Goal: Obtain resource: Download file/media

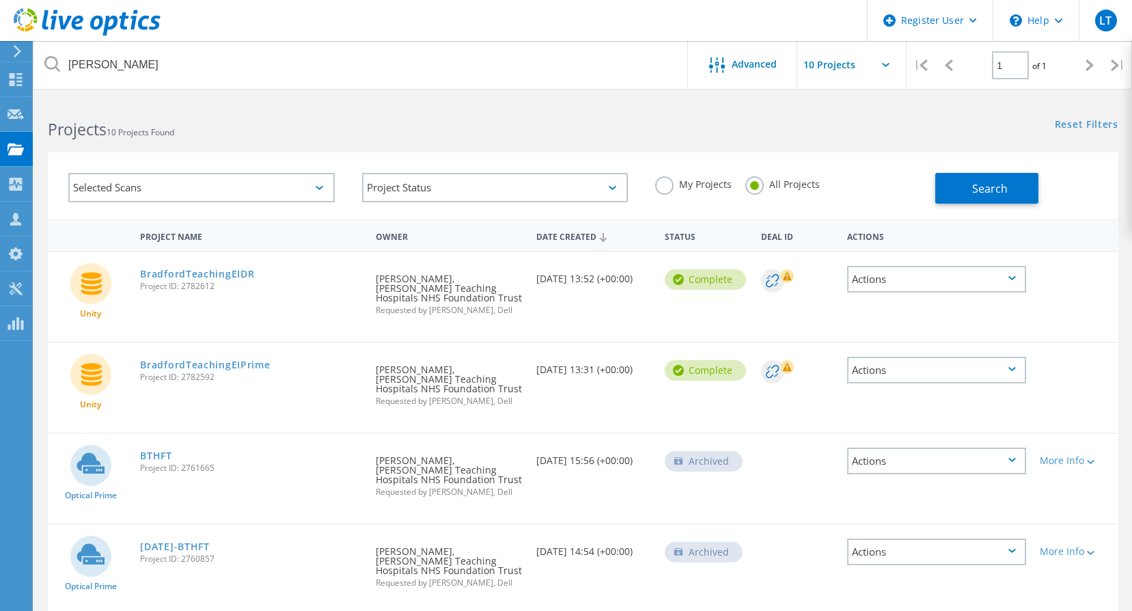
type input "christie"
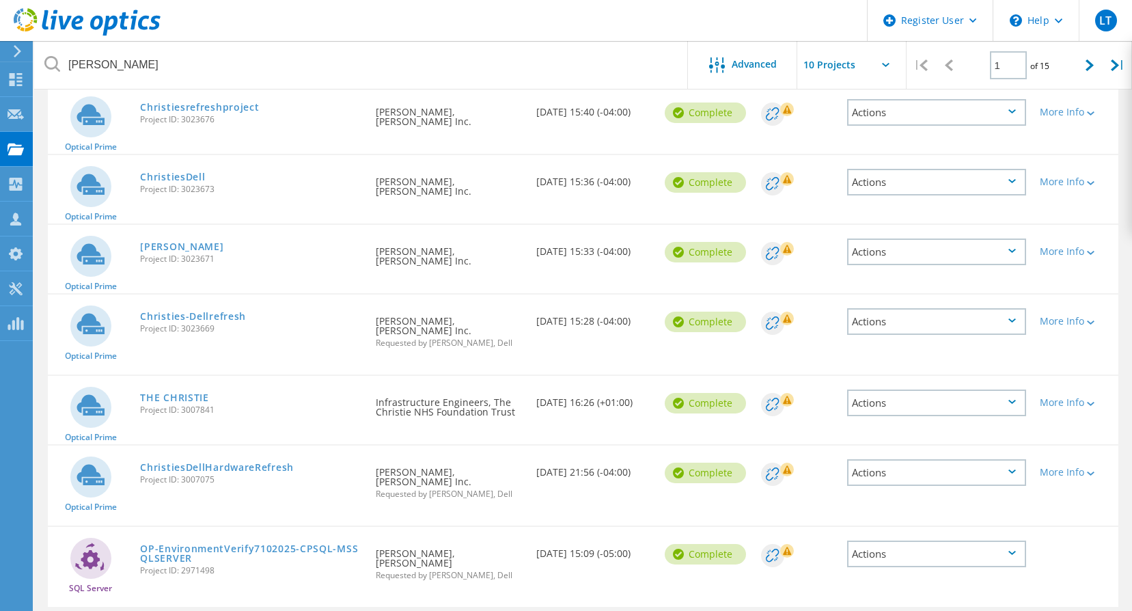
scroll to position [410, 0]
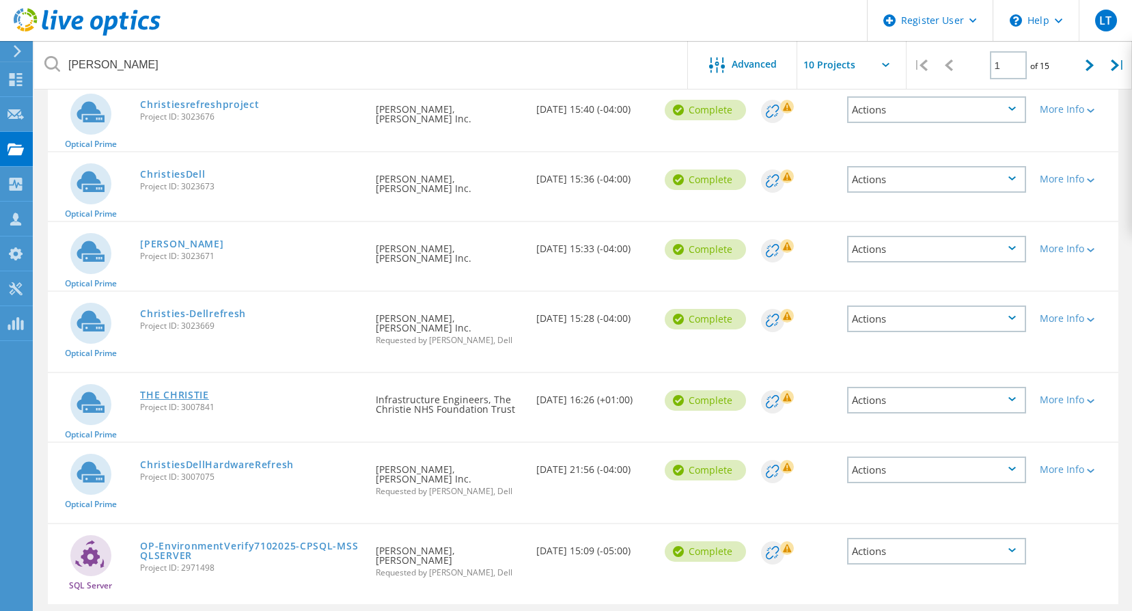
click at [193, 390] on link "THE CHRISTIE" at bounding box center [174, 395] width 68 height 10
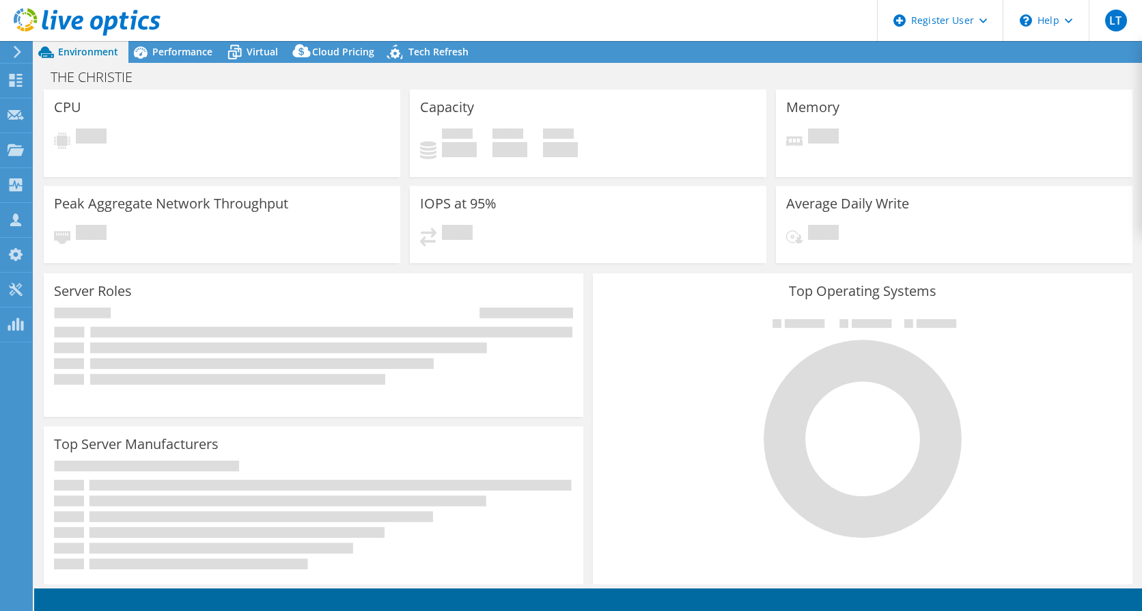
select select "EULondon"
select select "GBP"
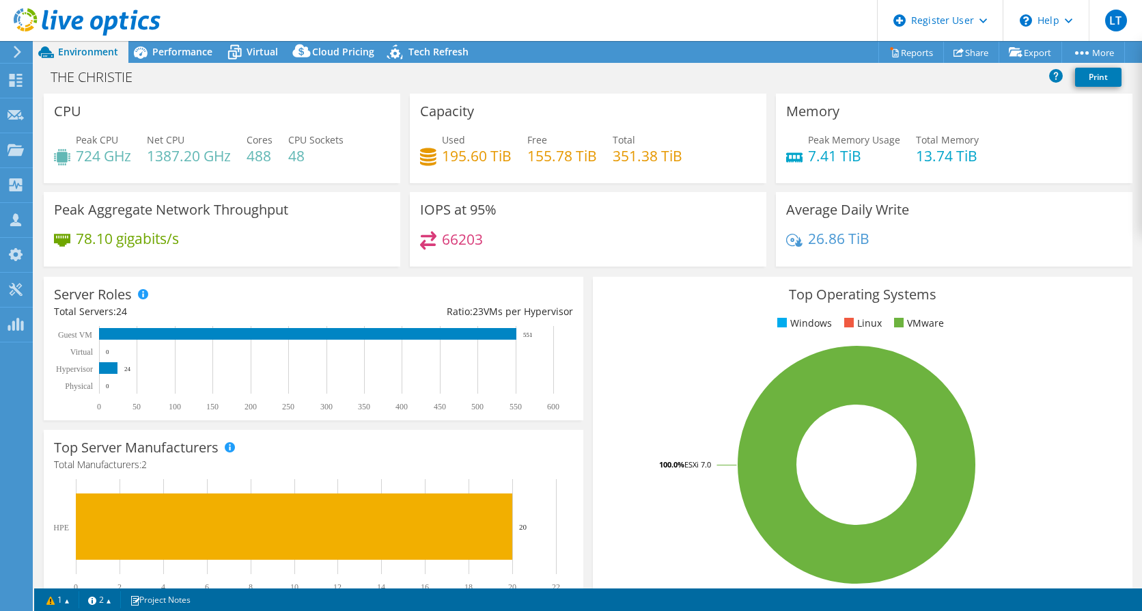
scroll to position [68, 0]
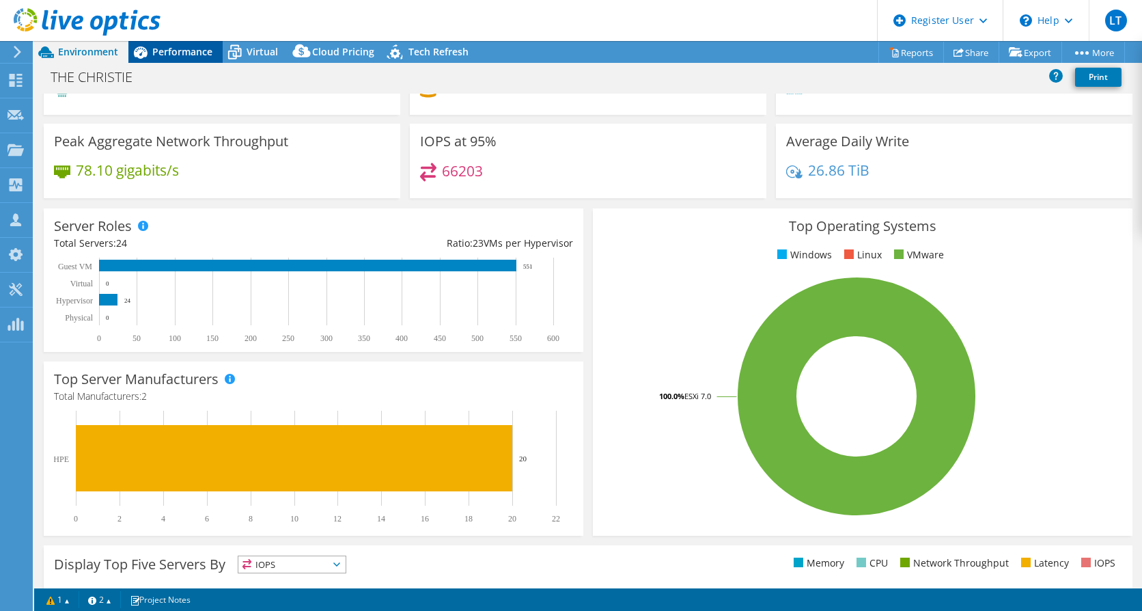
click at [169, 59] on div "Performance" at bounding box center [175, 52] width 94 height 22
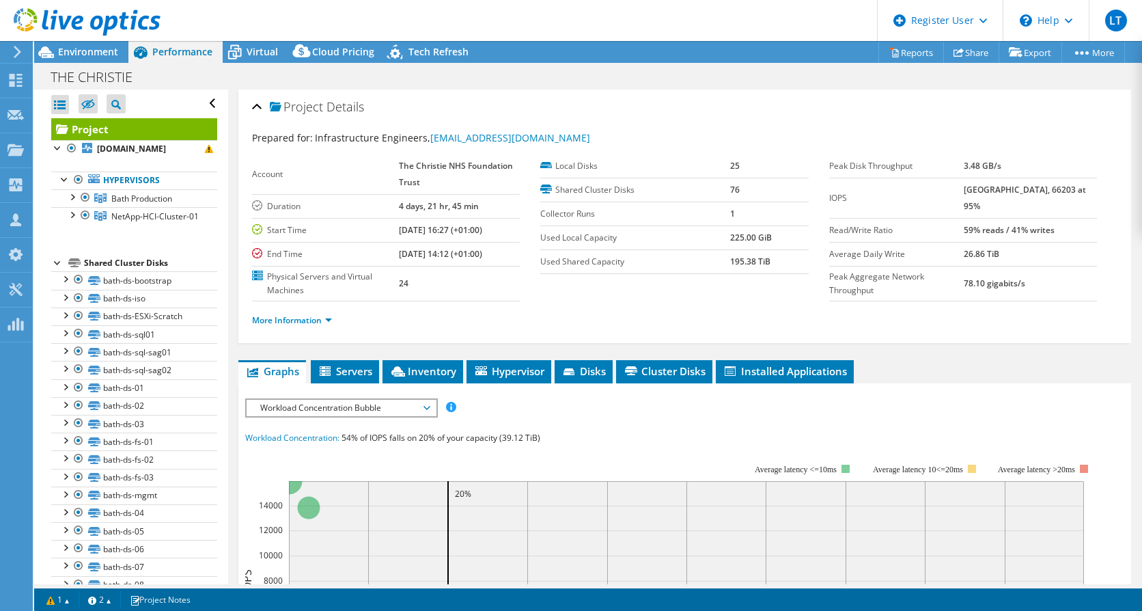
scroll to position [0, 0]
click at [72, 203] on div at bounding box center [72, 196] width 14 height 14
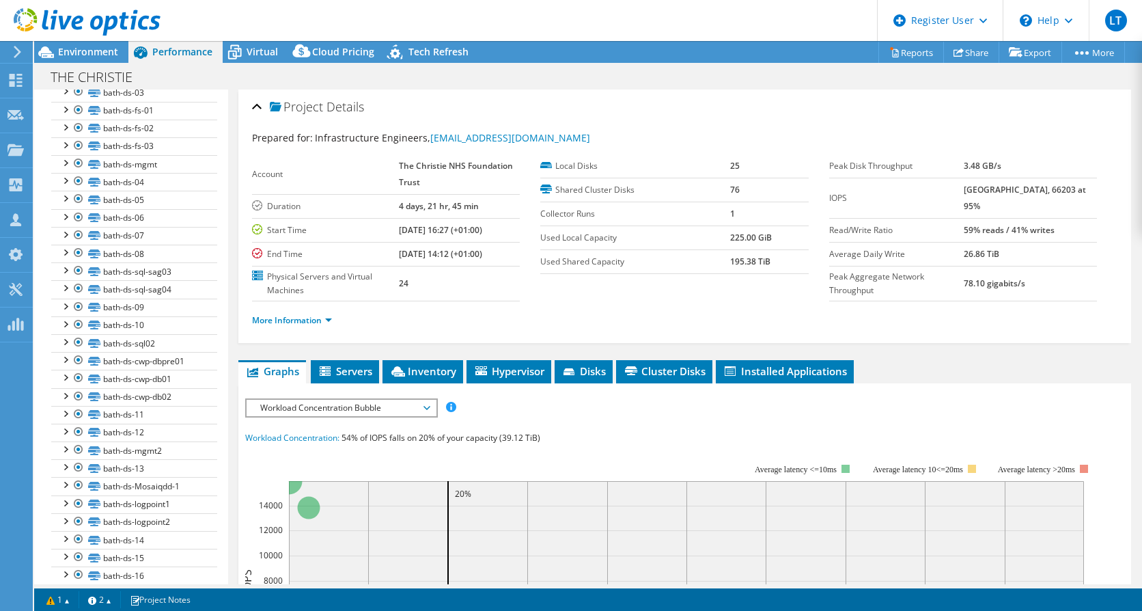
scroll to position [657, 0]
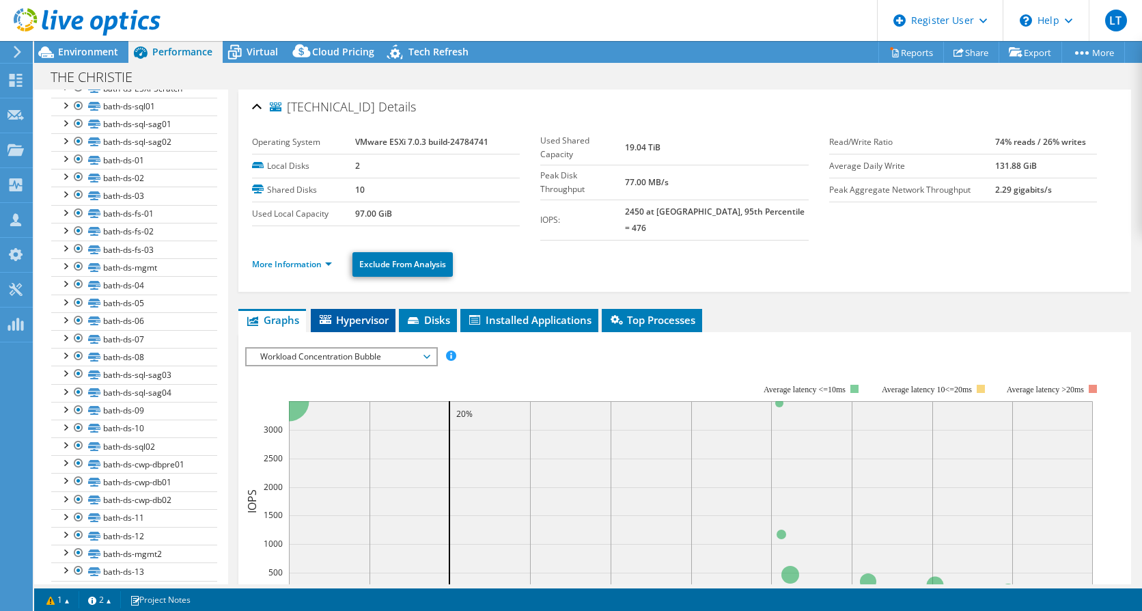
click at [349, 313] on span "Hypervisor" at bounding box center [353, 320] width 71 height 14
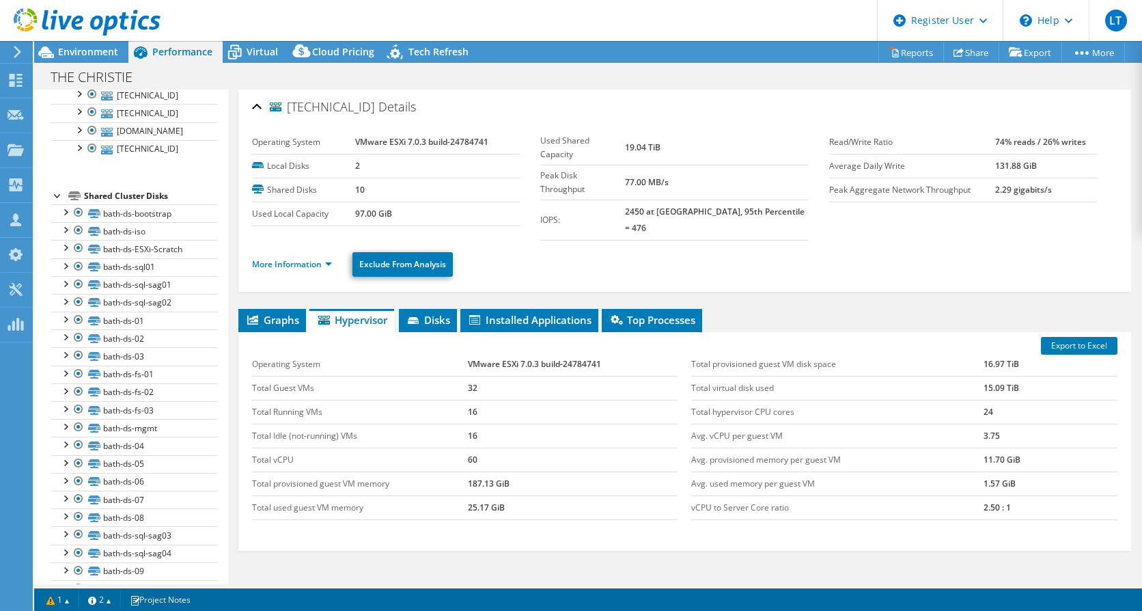
scroll to position [520, 0]
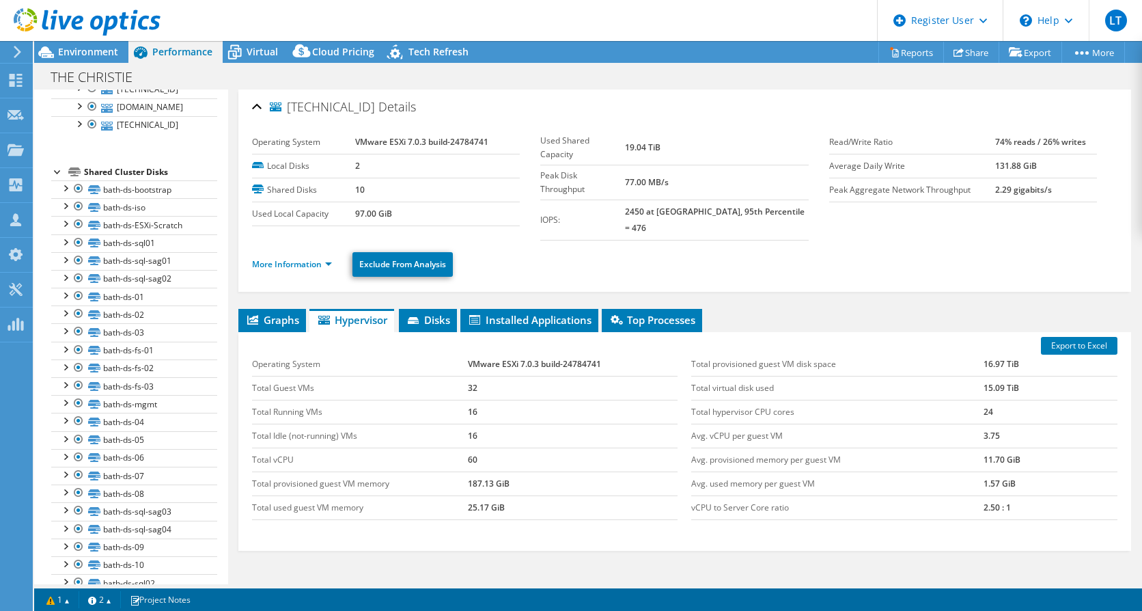
click at [73, 27] on link "NetApp-HCI-Cluster-01" at bounding box center [134, 18] width 166 height 18
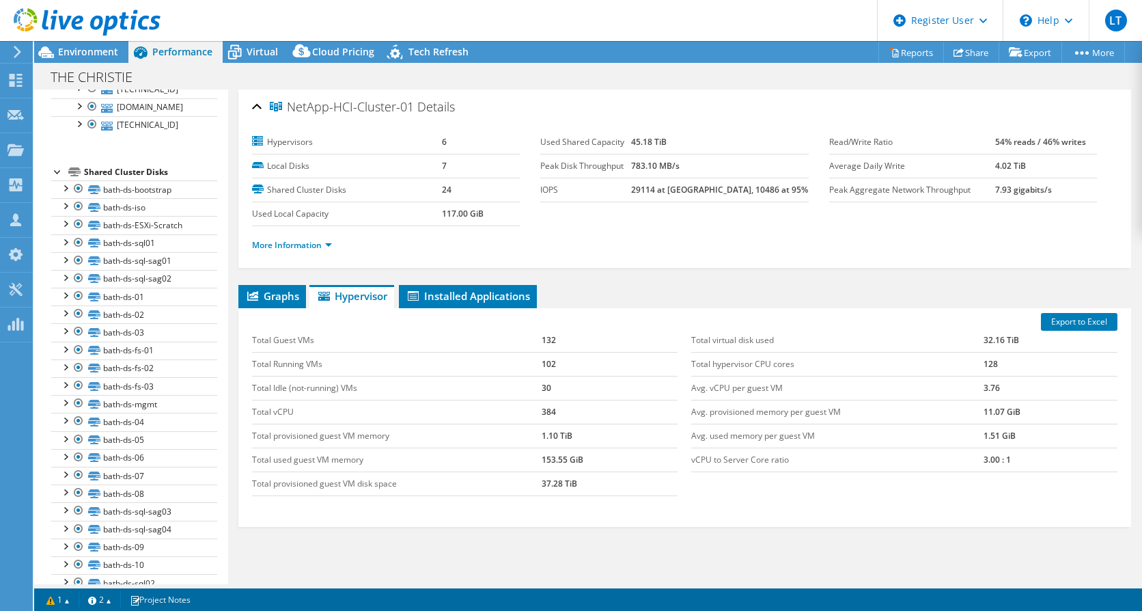
click at [66, 23] on div at bounding box center [72, 16] width 14 height 14
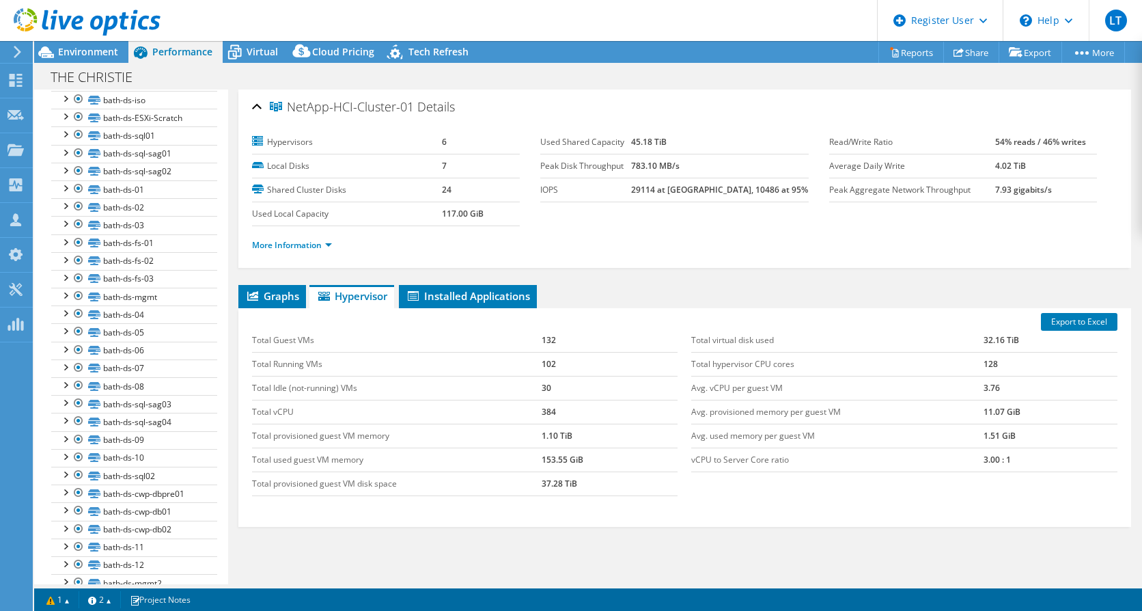
click at [71, 23] on div at bounding box center [72, 16] width 14 height 14
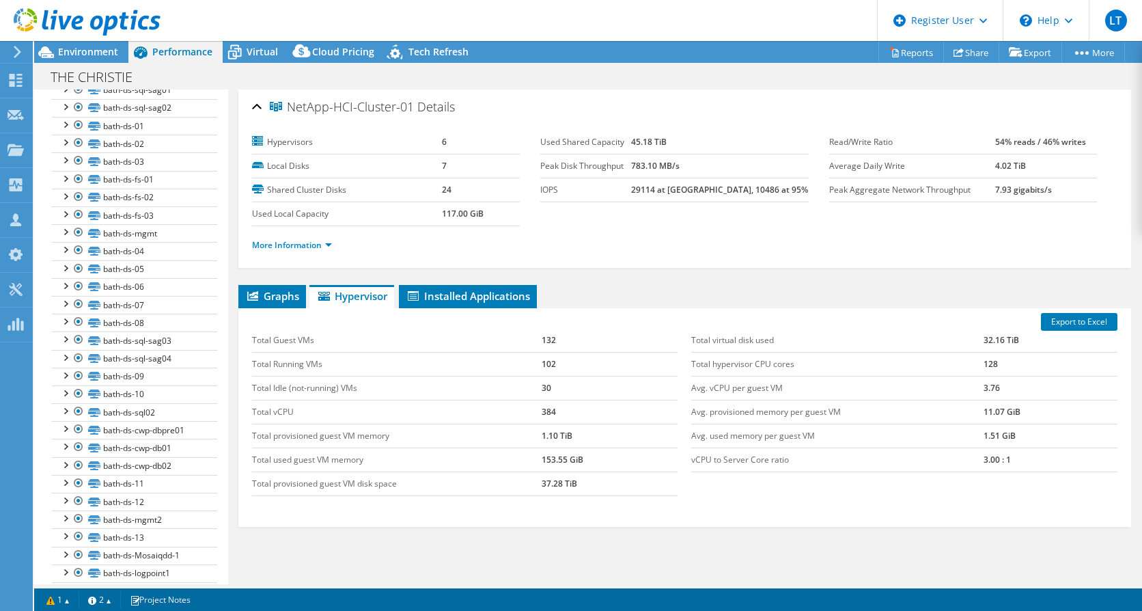
scroll to position [725, 0]
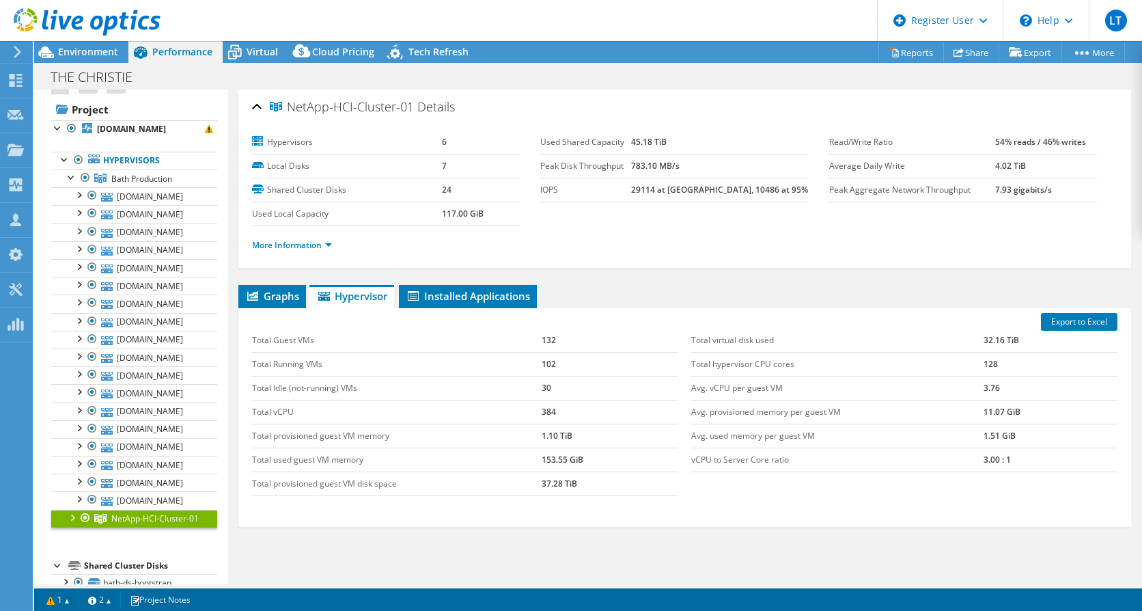
scroll to position [0, 0]
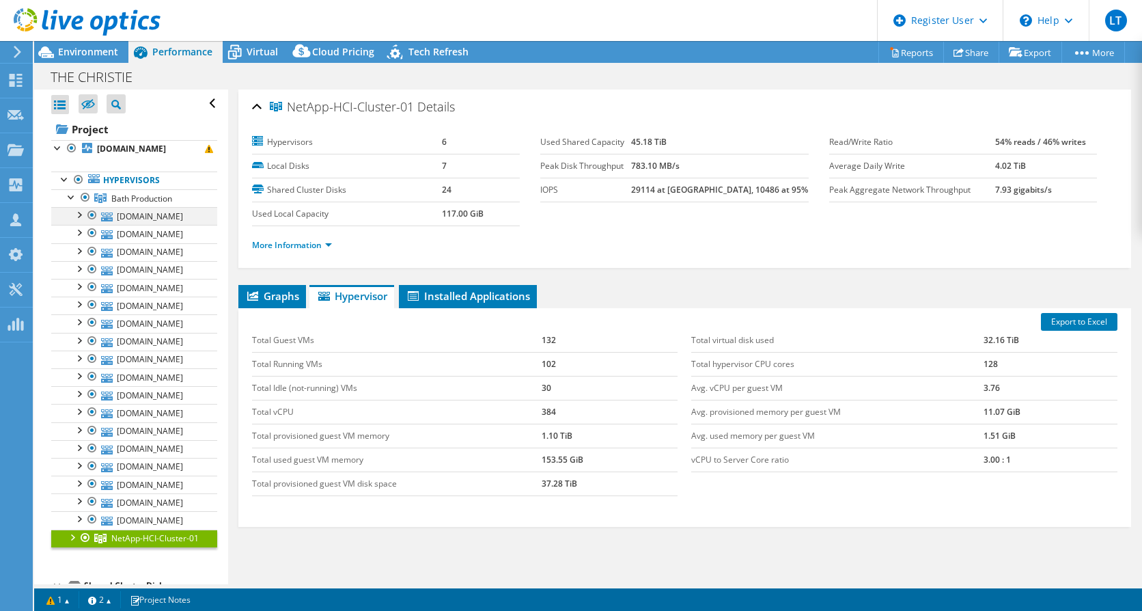
click at [80, 221] on div at bounding box center [79, 214] width 14 height 14
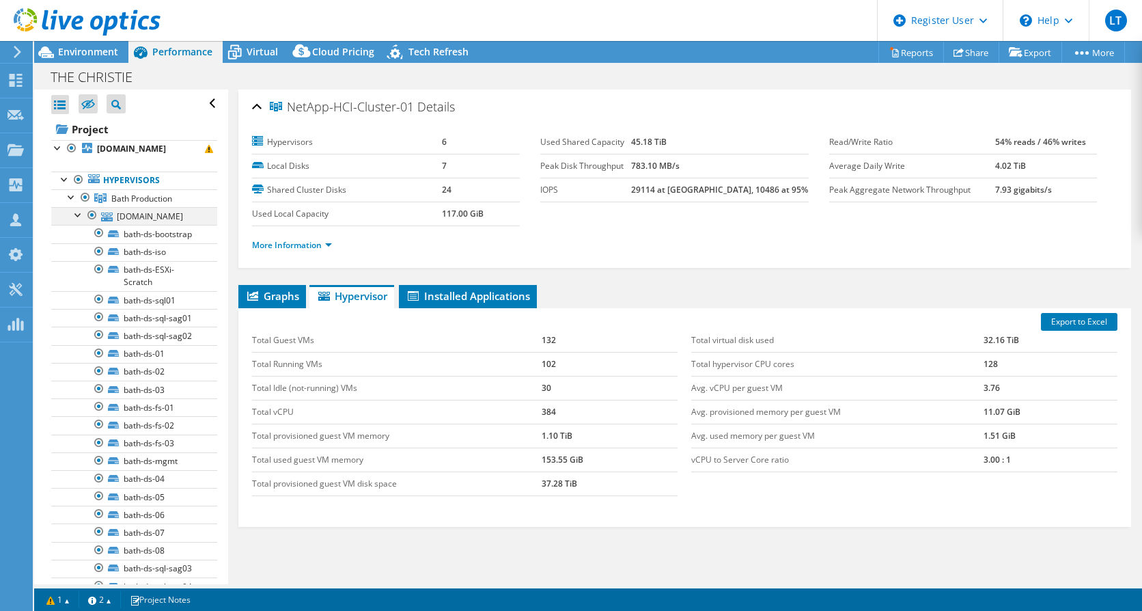
click at [74, 221] on div at bounding box center [79, 214] width 14 height 14
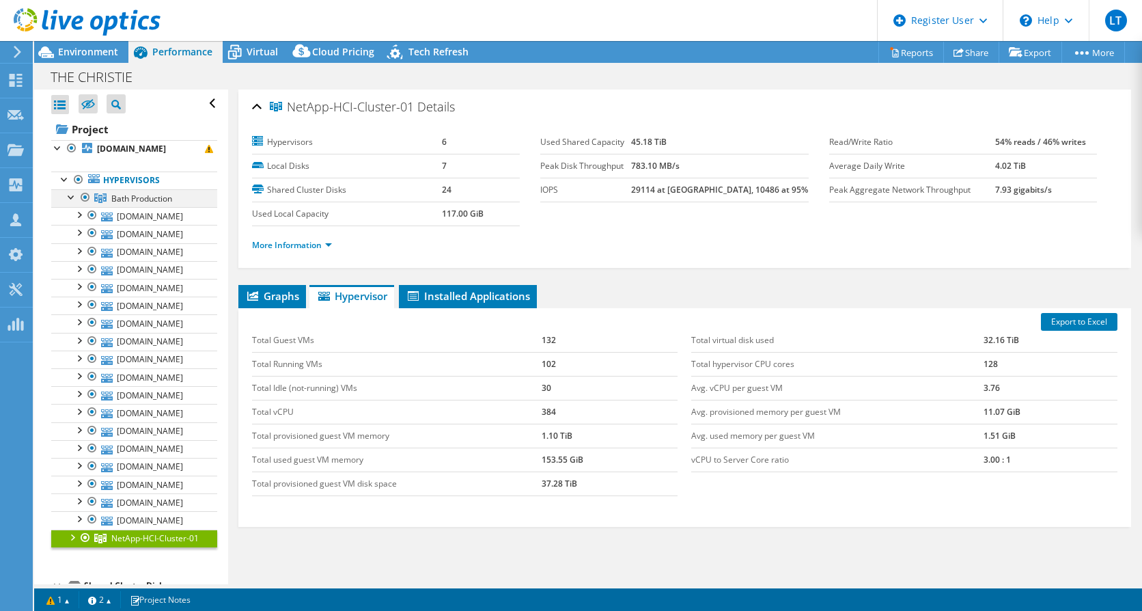
click at [69, 203] on div at bounding box center [72, 196] width 14 height 14
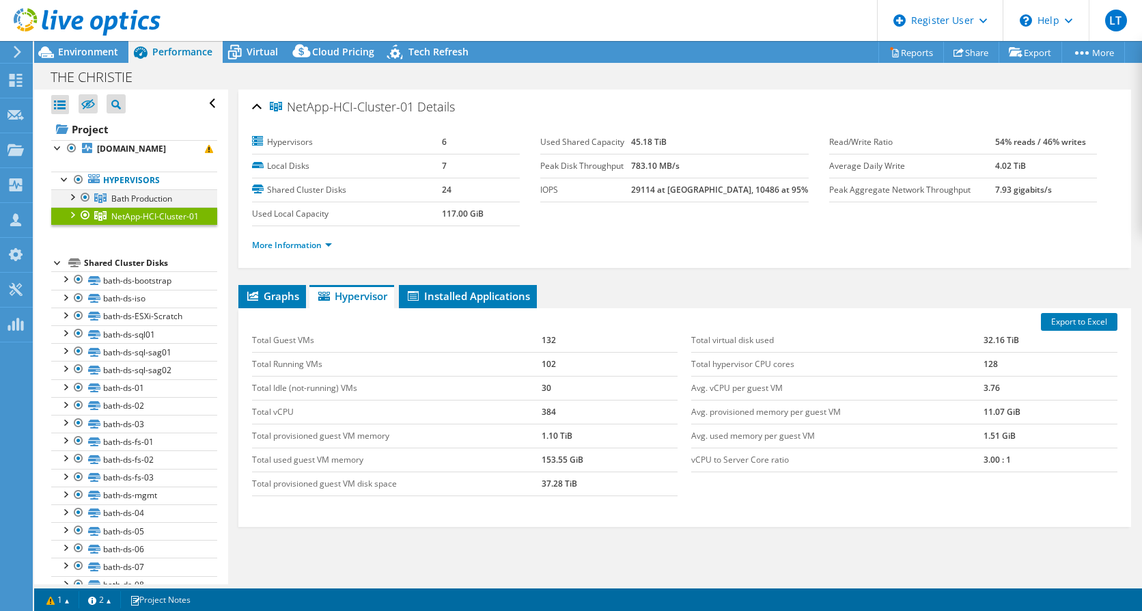
click at [72, 203] on div at bounding box center [72, 196] width 14 height 14
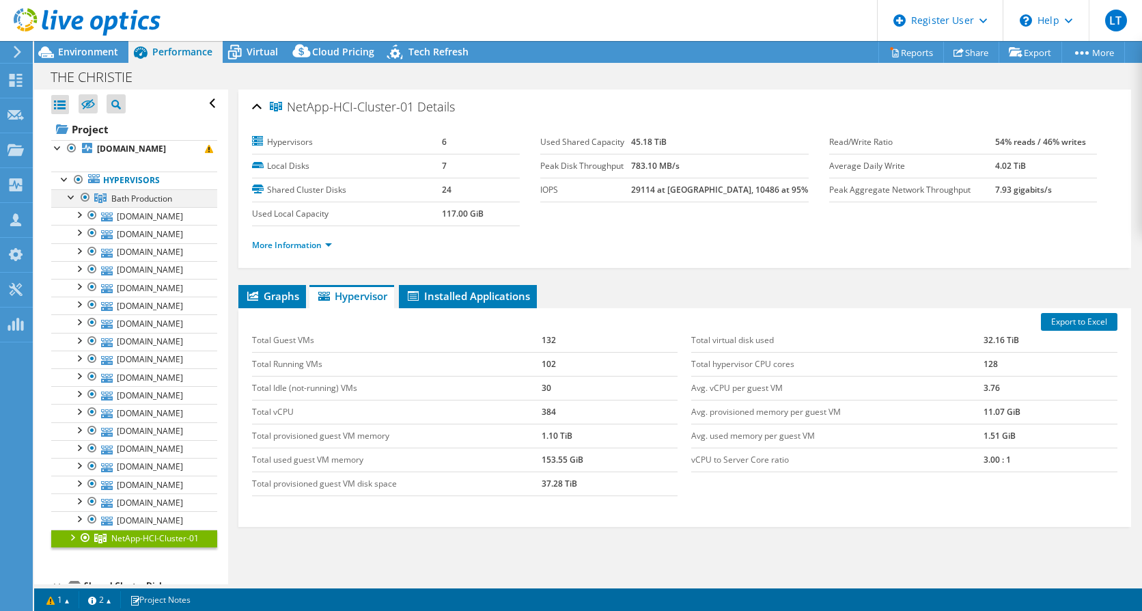
click at [72, 203] on div at bounding box center [72, 196] width 14 height 14
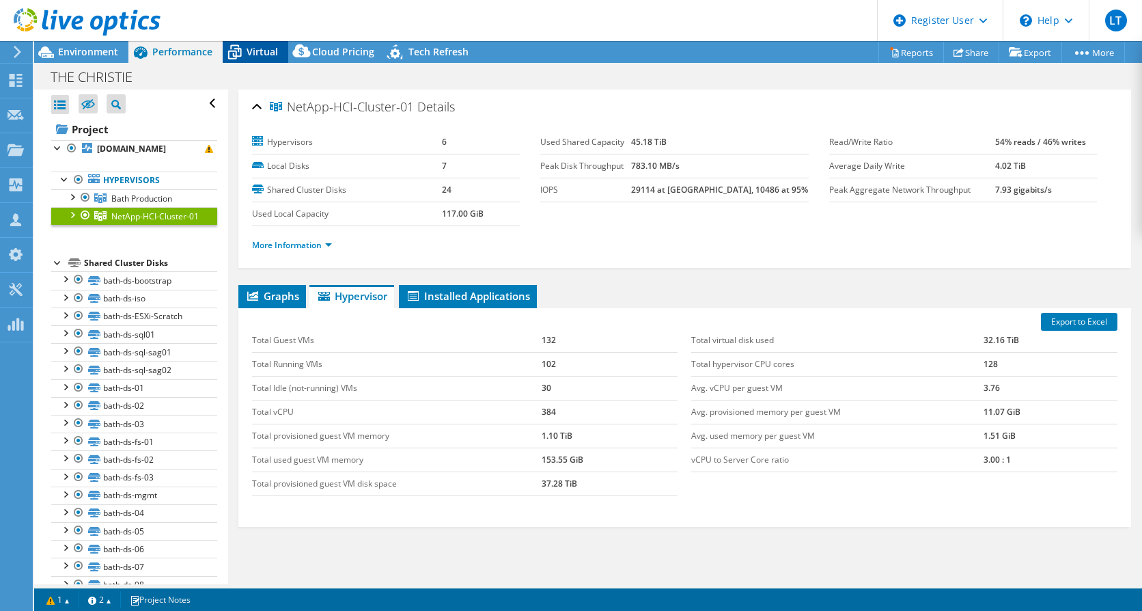
click at [253, 45] on span "Virtual" at bounding box center [262, 51] width 31 height 13
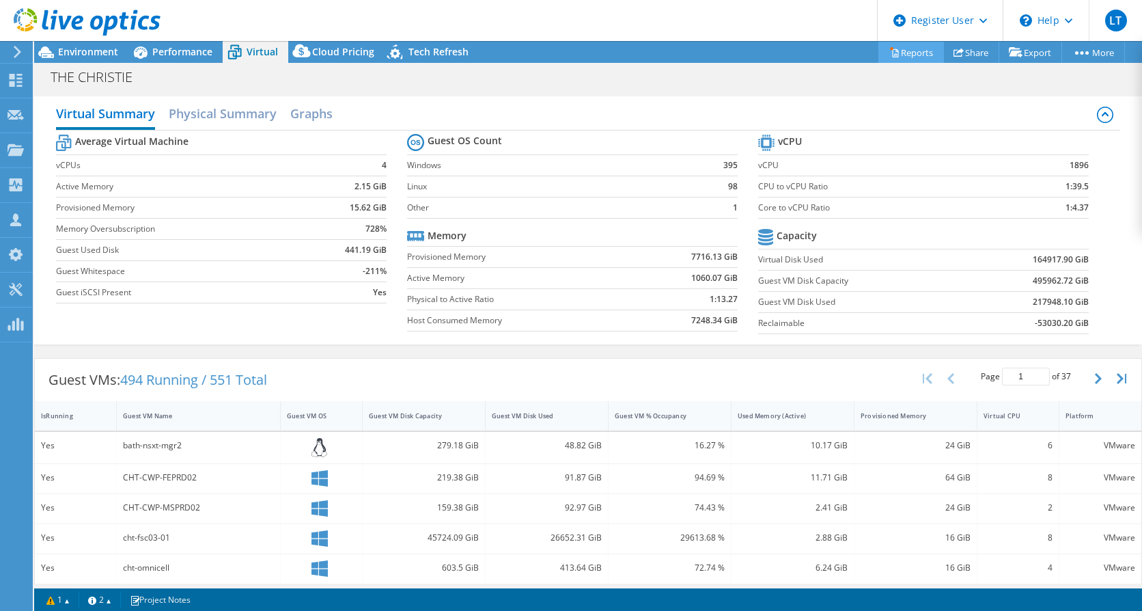
click at [905, 53] on link "Reports" at bounding box center [911, 52] width 66 height 21
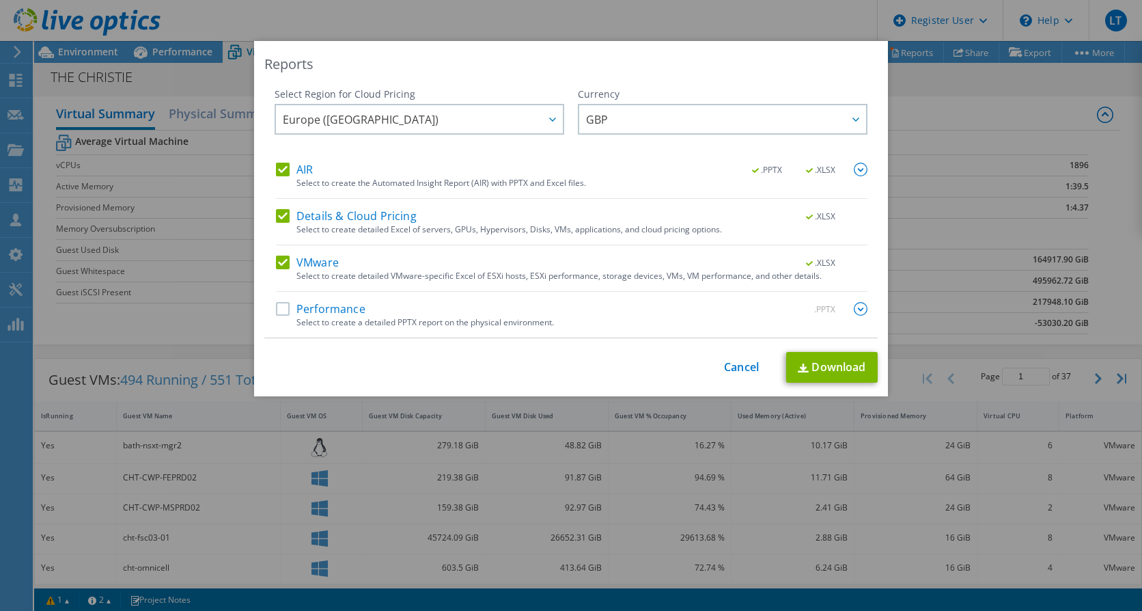
click at [281, 173] on label "AIR" at bounding box center [294, 170] width 37 height 14
click at [0, 0] on input "AIR" at bounding box center [0, 0] width 0 height 0
click at [278, 219] on label "Details & Cloud Pricing" at bounding box center [346, 216] width 141 height 14
click at [0, 0] on input "Details & Cloud Pricing" at bounding box center [0, 0] width 0 height 0
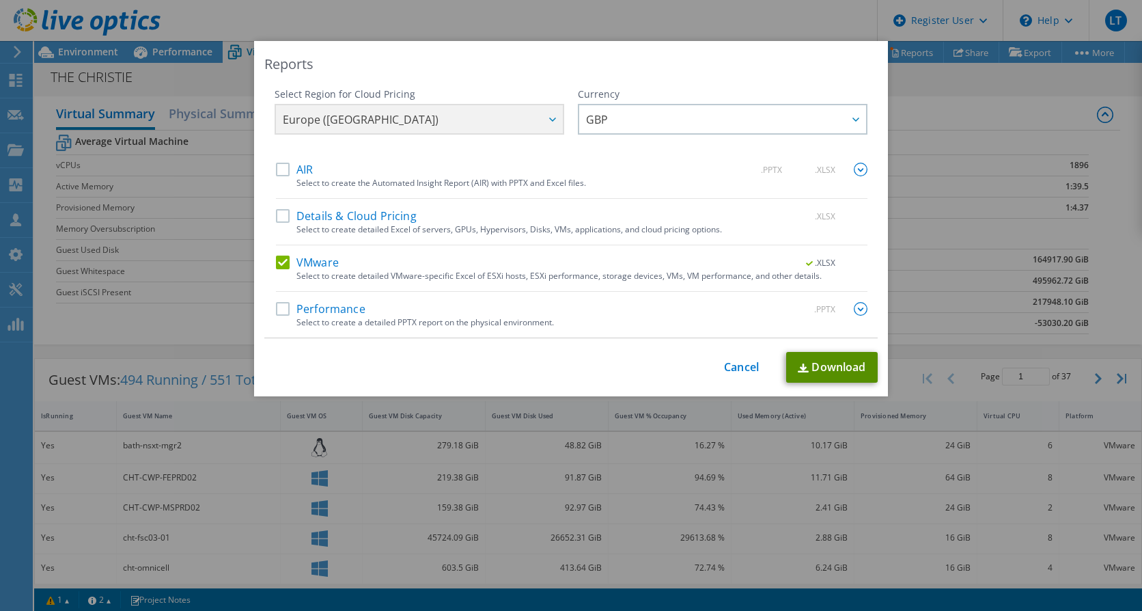
click at [807, 368] on link "Download" at bounding box center [832, 367] width 92 height 31
click at [466, 59] on div "Reports" at bounding box center [570, 64] width 613 height 19
click at [577, 21] on div "Reports Select Region for Cloud Pricing Asia Pacific ([GEOGRAPHIC_DATA]) [GEOGR…" at bounding box center [571, 305] width 1142 height 611
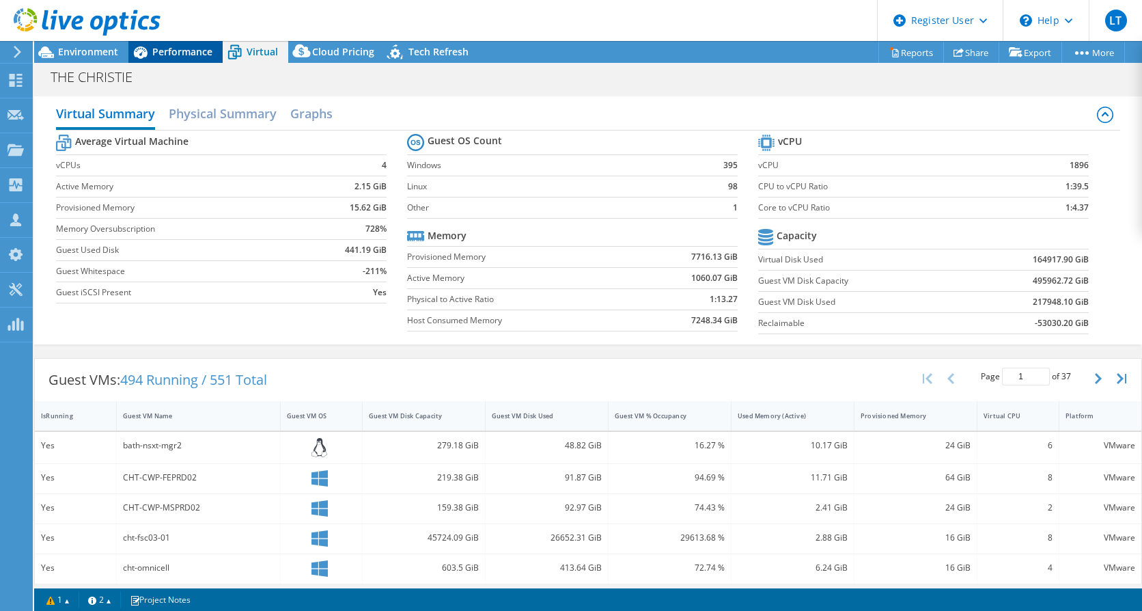
click at [152, 59] on div "Performance" at bounding box center [175, 52] width 94 height 22
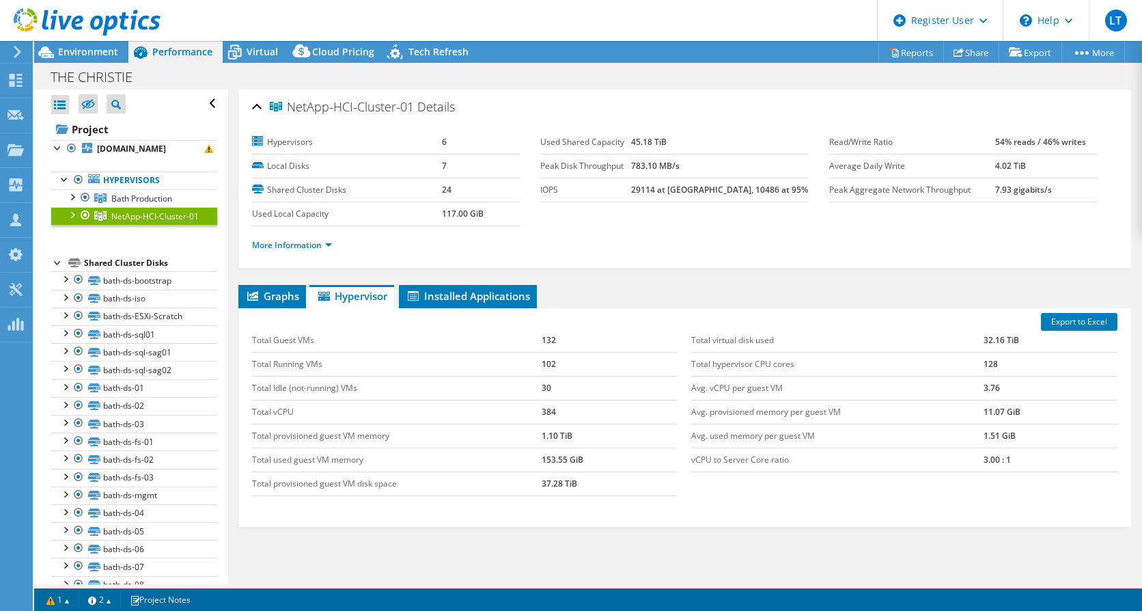
click at [109, 44] on div at bounding box center [80, 23] width 160 height 46
click at [109, 49] on span "Environment" at bounding box center [88, 51] width 60 height 13
